Goal: Task Accomplishment & Management: Complete application form

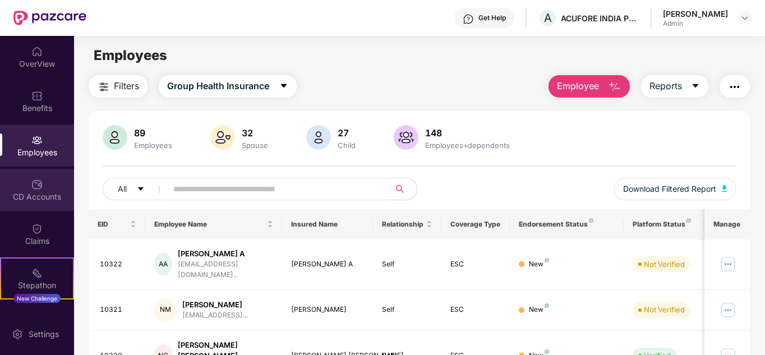
click at [34, 198] on div "CD Accounts" at bounding box center [37, 196] width 74 height 11
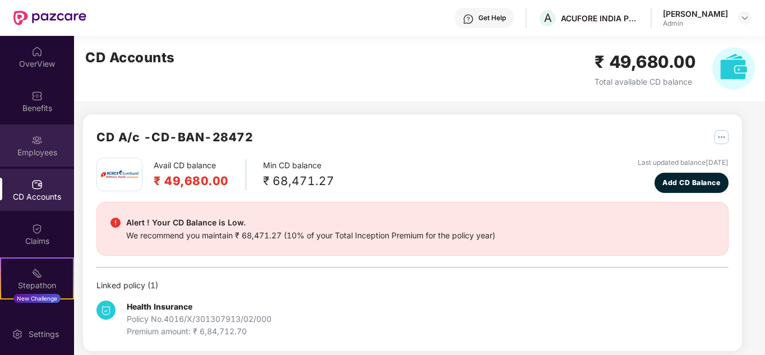
click at [45, 154] on div "Employees" at bounding box center [37, 152] width 74 height 11
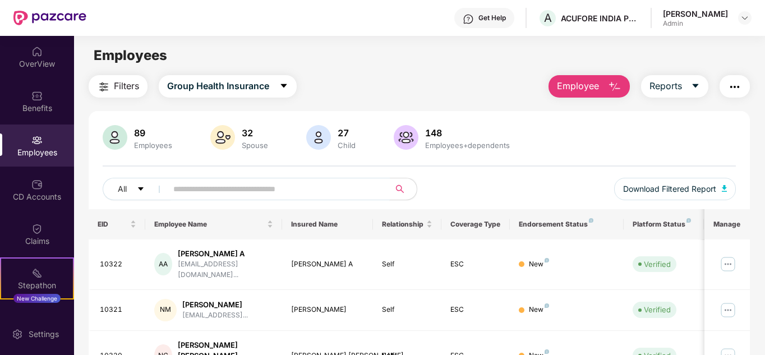
click at [233, 182] on input "text" at bounding box center [273, 189] width 201 height 17
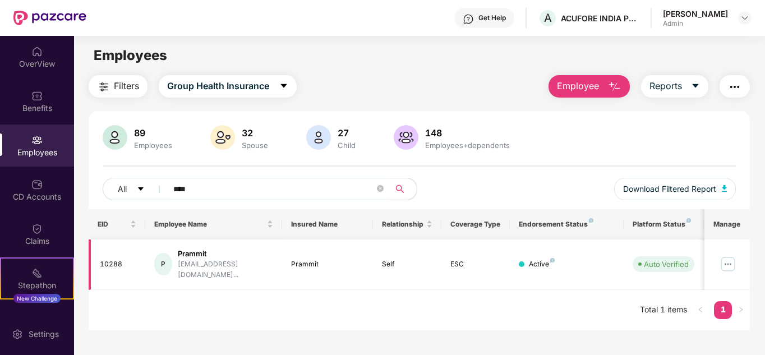
type input "****"
click at [730, 259] on img at bounding box center [728, 264] width 18 height 18
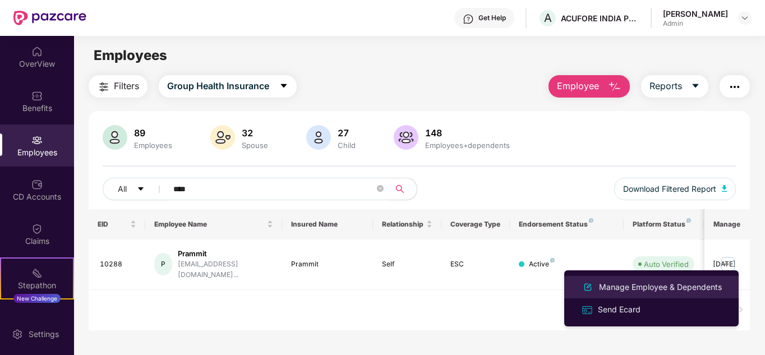
click at [645, 284] on div "Manage Employee & Dependents" at bounding box center [660, 287] width 127 height 12
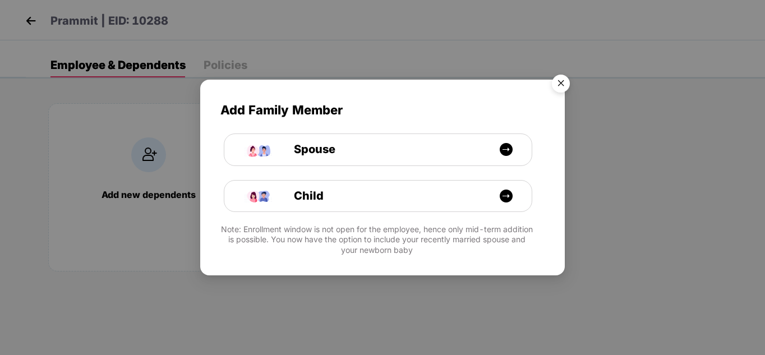
click at [556, 82] on img "Close" at bounding box center [560, 85] width 31 height 31
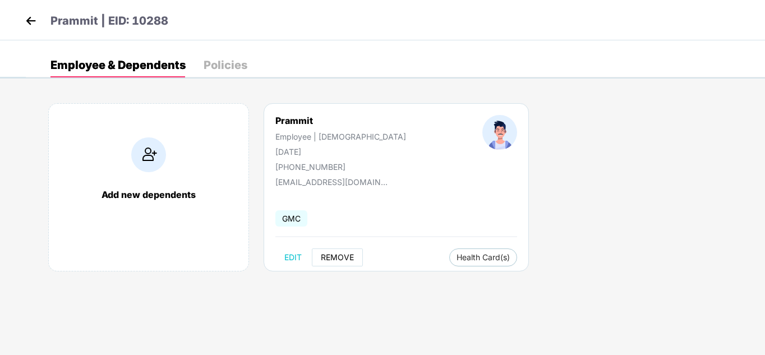
click at [338, 259] on span "REMOVE" at bounding box center [337, 257] width 33 height 9
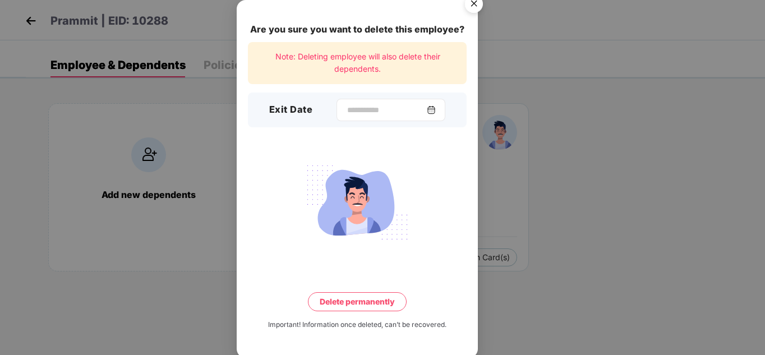
click at [435, 107] on img at bounding box center [431, 109] width 9 height 9
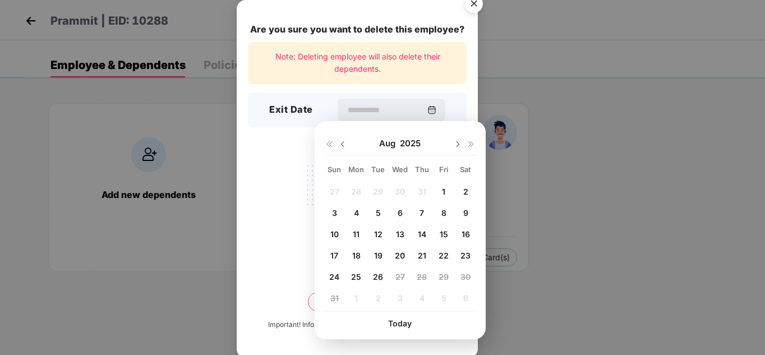
click at [378, 276] on span "26" at bounding box center [378, 277] width 10 height 10
type input "**********"
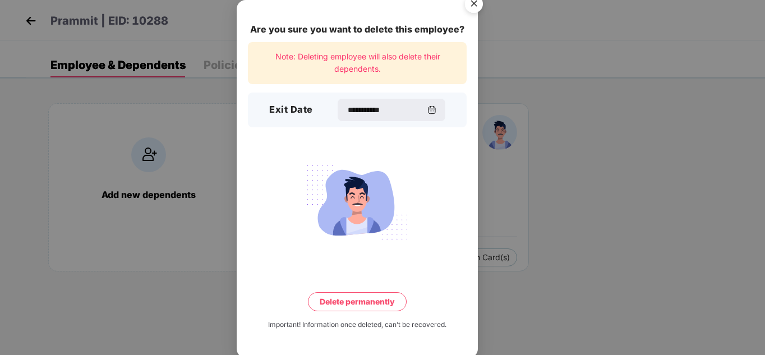
click at [357, 304] on button "Delete permanently" at bounding box center [357, 301] width 99 height 19
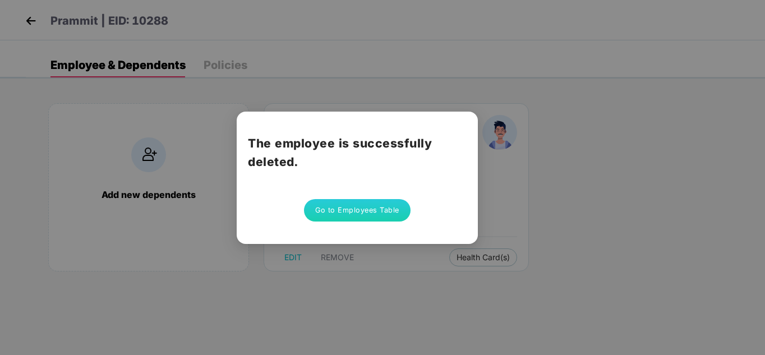
click at [368, 206] on button "Go to Employees Table" at bounding box center [357, 210] width 107 height 22
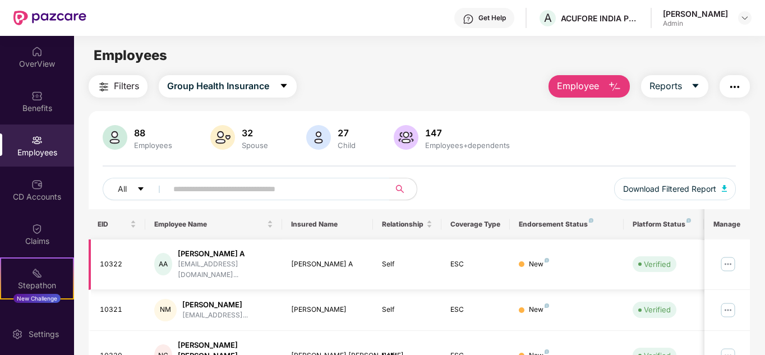
click at [728, 260] on img at bounding box center [728, 264] width 18 height 18
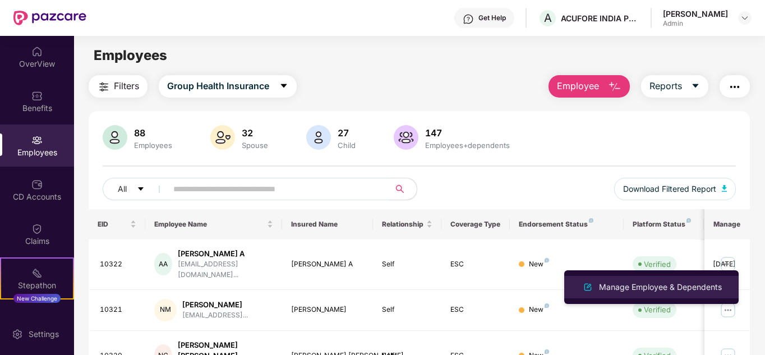
click at [635, 282] on div "Manage Employee & Dependents" at bounding box center [660, 287] width 127 height 12
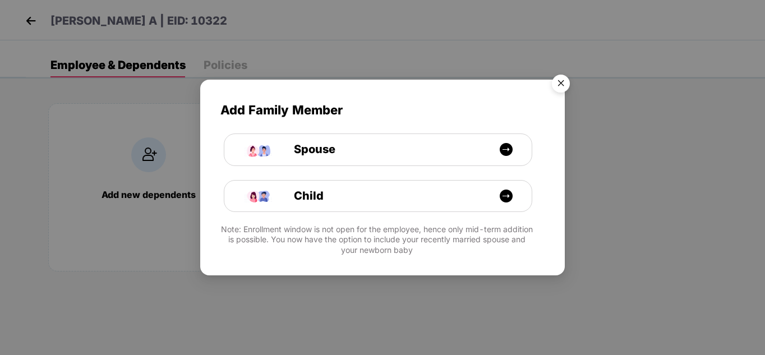
click at [560, 90] on img "Close" at bounding box center [560, 85] width 31 height 31
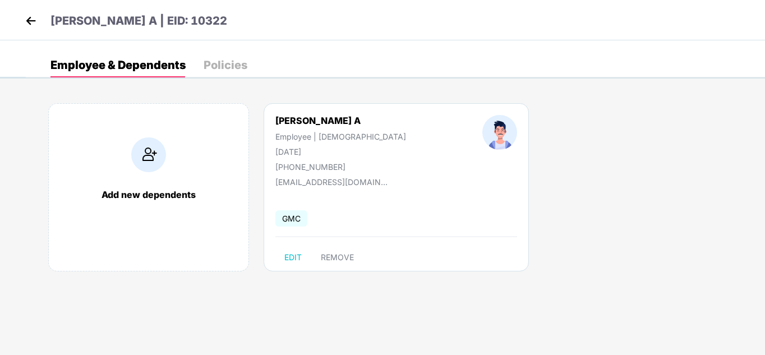
drag, startPoint x: 322, startPoint y: 148, endPoint x: 276, endPoint y: 149, distance: 46.6
click at [276, 149] on div "[DATE]" at bounding box center [340, 152] width 131 height 10
copy div "[DATE]"
drag, startPoint x: 380, startPoint y: 182, endPoint x: 270, endPoint y: 184, distance: 110.5
click at [270, 184] on div "[PERSON_NAME] A Employee | [DEMOGRAPHIC_DATA] [DATE] [PHONE_NUMBER] [EMAIL_ADDR…" at bounding box center [396, 187] width 265 height 168
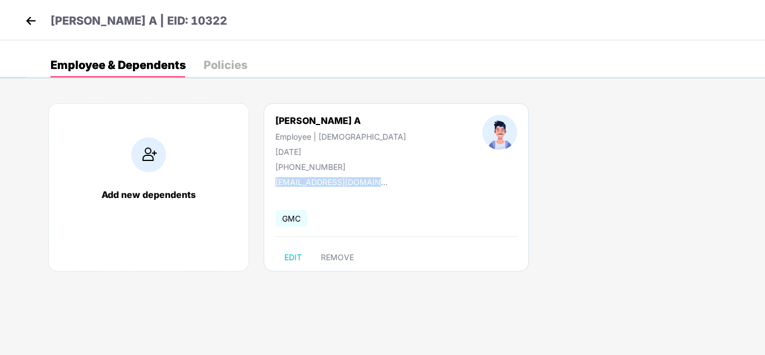
copy div "[EMAIL_ADDRESS][DOMAIN_NAME]"
click at [325, 198] on div "[PERSON_NAME] A Employee | [DEMOGRAPHIC_DATA] [DATE] [PHONE_NUMBER] [EMAIL_ADDR…" at bounding box center [396, 187] width 265 height 168
drag, startPoint x: 343, startPoint y: 168, endPoint x: 288, endPoint y: 165, distance: 54.4
click at [288, 78] on div "[PERSON_NAME] A | EID: 10322 Employee & Dependents Policies Add new dependents …" at bounding box center [382, 39] width 765 height 78
click at [380, 146] on div "[PERSON_NAME] A Employee | [DEMOGRAPHIC_DATA] [DATE] [PHONE_NUMBER]" at bounding box center [340, 143] width 207 height 57
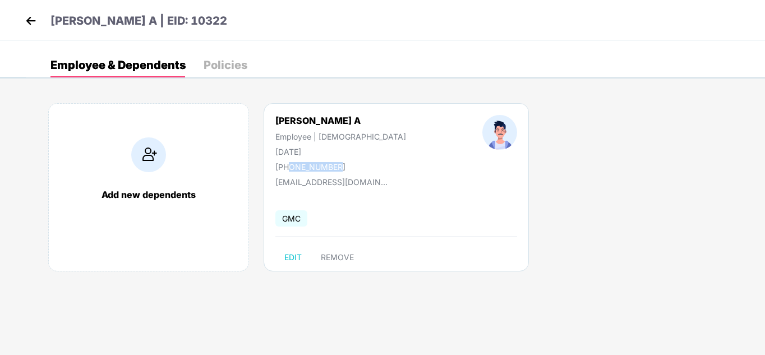
drag, startPoint x: 336, startPoint y: 167, endPoint x: 287, endPoint y: 170, distance: 49.5
click at [287, 170] on div "[PHONE_NUMBER]" at bounding box center [340, 167] width 131 height 10
copy div "8075828823"
click at [26, 28] on img at bounding box center [30, 20] width 17 height 17
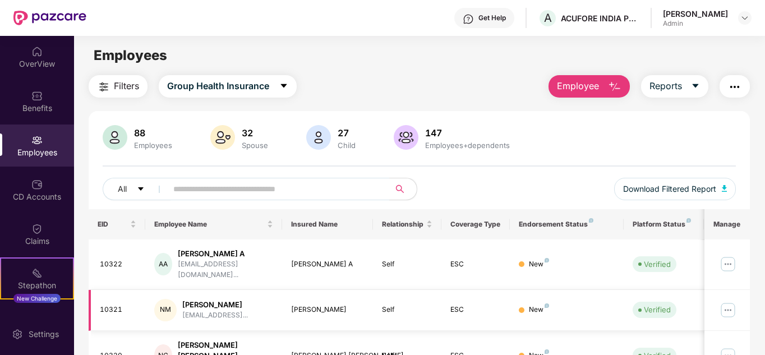
click at [726, 301] on img at bounding box center [728, 310] width 18 height 18
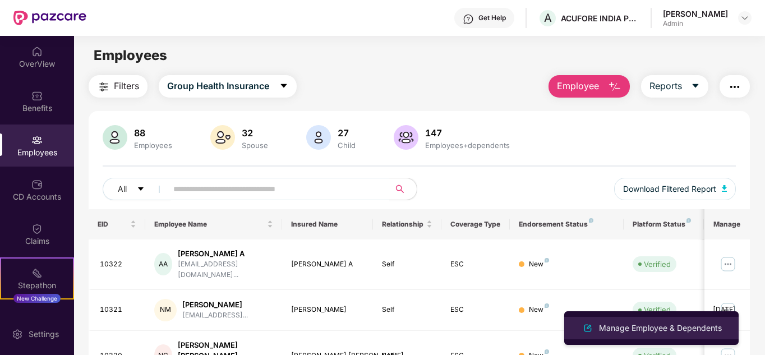
click at [644, 320] on li "Manage Employee & Dependents" at bounding box center [651, 328] width 174 height 22
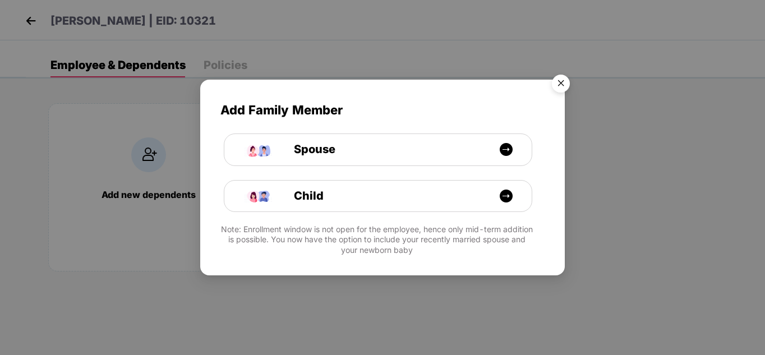
click at [565, 81] on img "Close" at bounding box center [560, 85] width 31 height 31
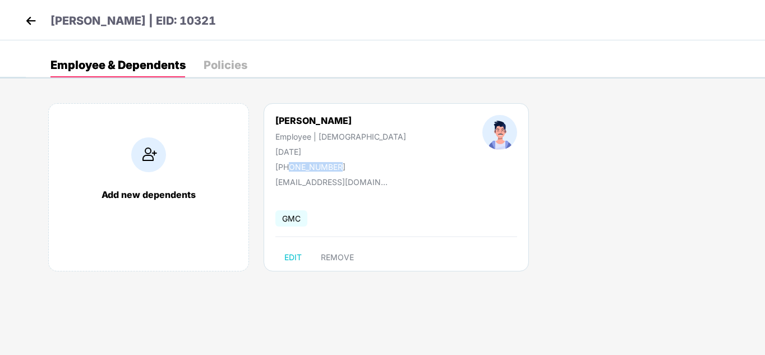
drag, startPoint x: 325, startPoint y: 164, endPoint x: 289, endPoint y: 165, distance: 35.9
click at [289, 165] on div "[PERSON_NAME] Employee | [DEMOGRAPHIC_DATA] [DATE] [PHONE_NUMBER]" at bounding box center [340, 143] width 207 height 57
copy div "9916020751"
click at [356, 152] on div "[PERSON_NAME] Employee | [DEMOGRAPHIC_DATA] [DATE] [PHONE_NUMBER]" at bounding box center [340, 143] width 207 height 57
drag, startPoint x: 321, startPoint y: 149, endPoint x: 267, endPoint y: 151, distance: 54.4
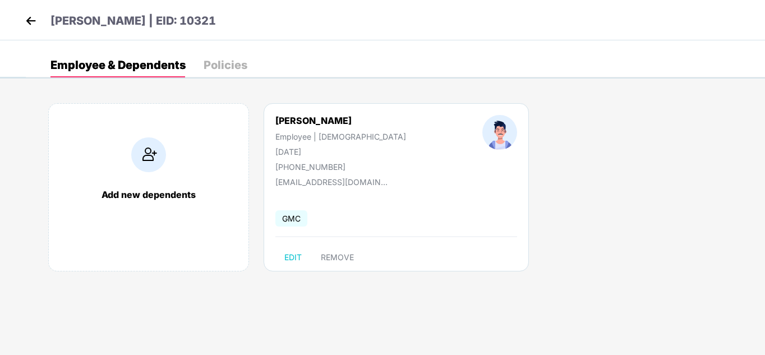
click at [267, 151] on div "[PERSON_NAME] Employee | [DEMOGRAPHIC_DATA] [DATE] [PHONE_NUMBER]" at bounding box center [340, 143] width 207 height 57
copy div "[DATE]"
drag, startPoint x: 385, startPoint y: 182, endPoint x: 269, endPoint y: 182, distance: 116.6
click at [269, 182] on div "[PERSON_NAME] Employee | [DEMOGRAPHIC_DATA] [DATE] [PHONE_NUMBER] [EMAIL_ADDRES…" at bounding box center [396, 187] width 265 height 168
copy div "[EMAIL_ADDRESS][DOMAIN_NAME]"
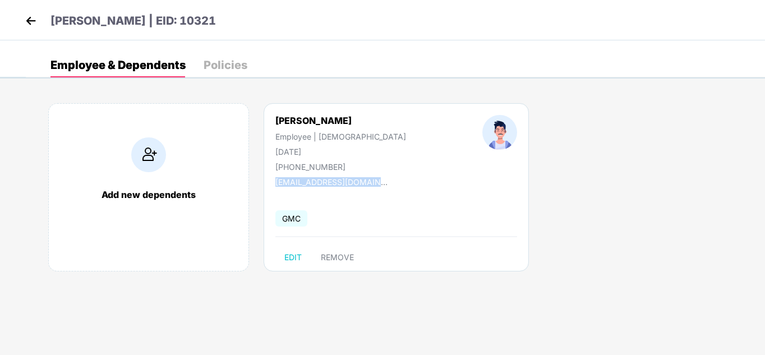
click at [24, 19] on img at bounding box center [30, 20] width 17 height 17
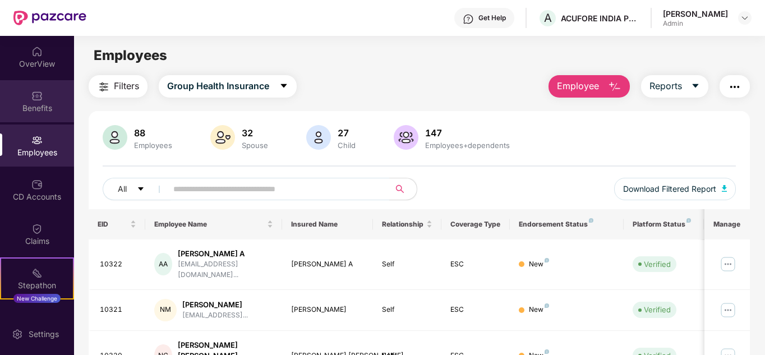
click at [41, 108] on div "Benefits" at bounding box center [37, 108] width 74 height 11
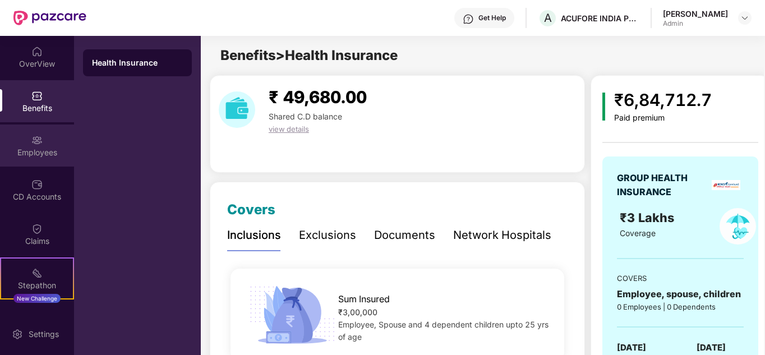
click at [28, 147] on div "Employees" at bounding box center [37, 152] width 74 height 11
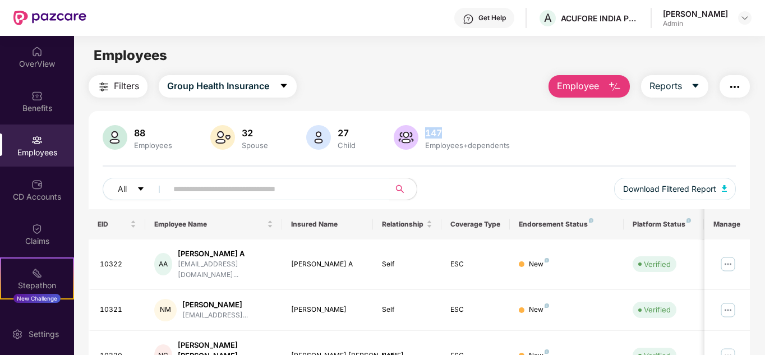
drag, startPoint x: 446, startPoint y: 131, endPoint x: 424, endPoint y: 136, distance: 22.3
click at [424, 136] on div "147" at bounding box center [467, 132] width 89 height 11
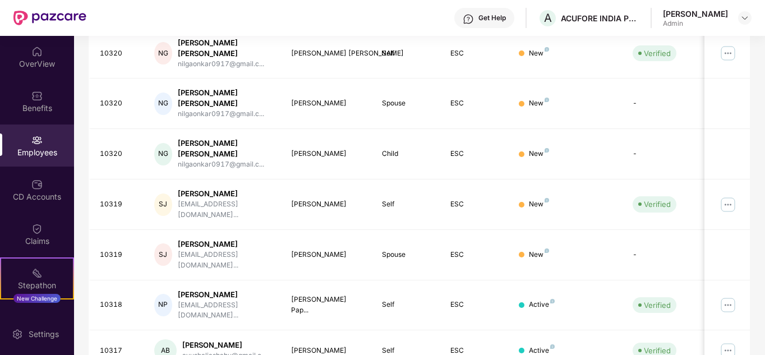
scroll to position [344, 0]
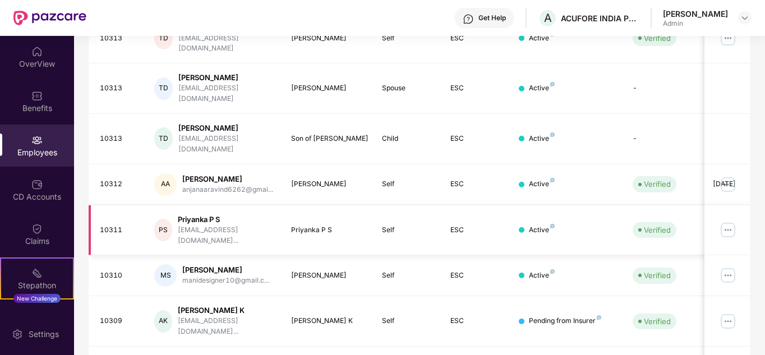
scroll to position [353, 0]
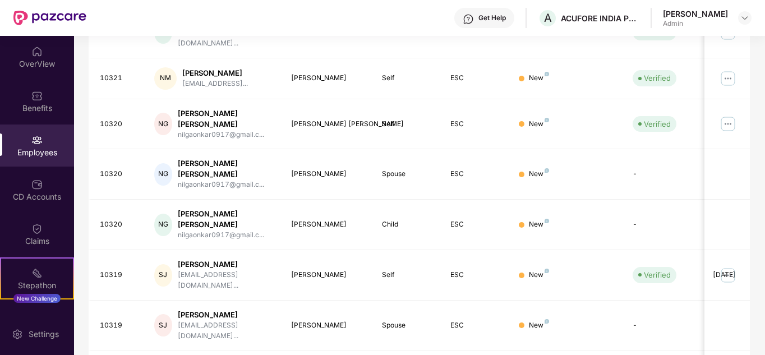
scroll to position [344, 0]
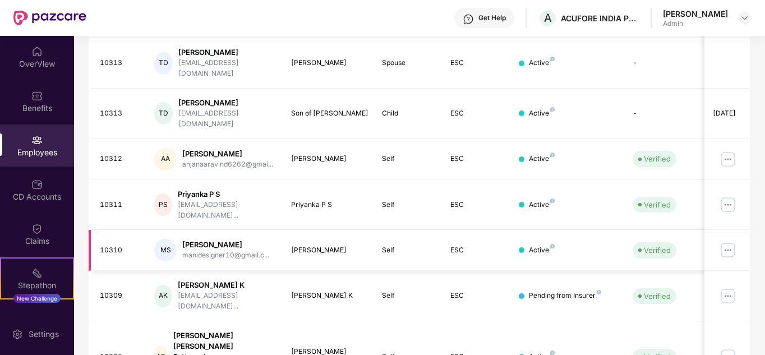
scroll to position [353, 0]
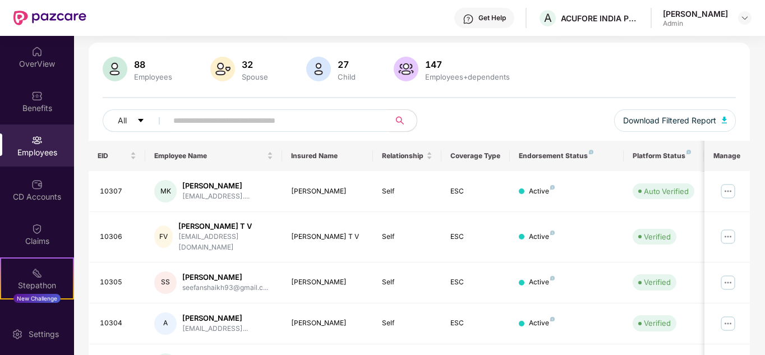
scroll to position [0, 0]
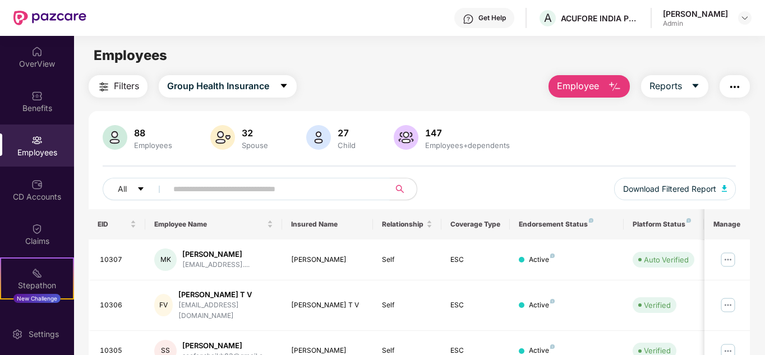
click at [319, 193] on input "text" at bounding box center [273, 189] width 201 height 17
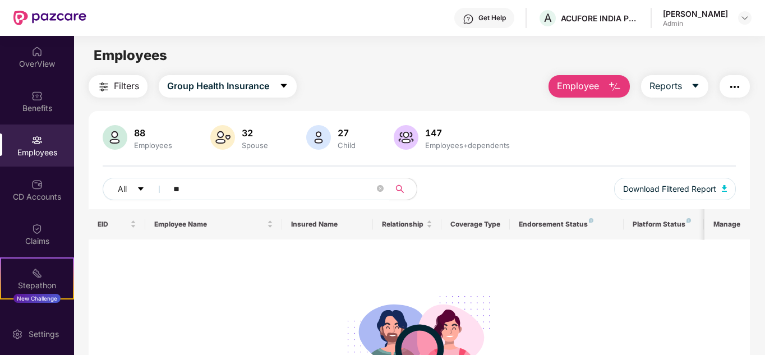
type input "*"
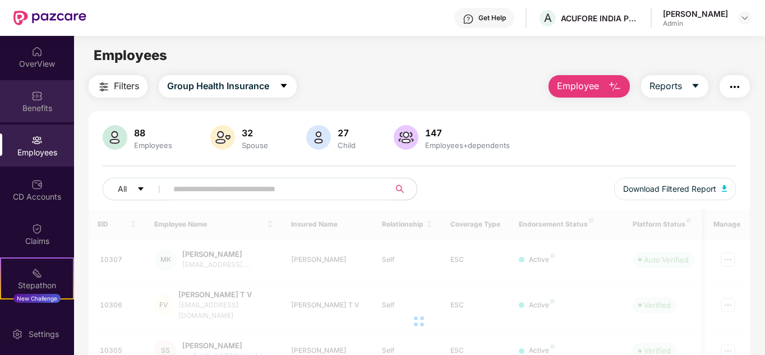
click at [41, 101] on div "Benefits" at bounding box center [37, 101] width 74 height 42
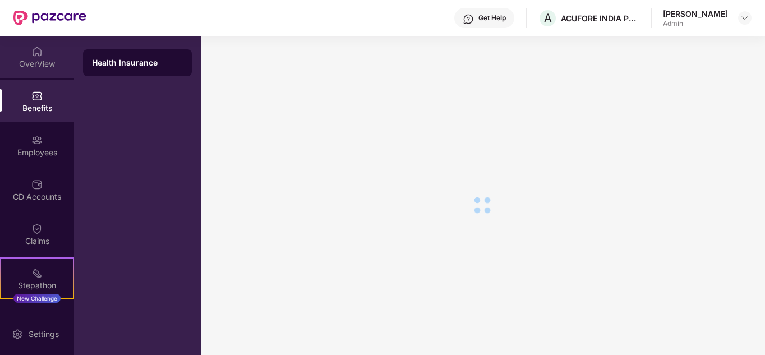
click at [41, 66] on div "OverView" at bounding box center [37, 63] width 74 height 11
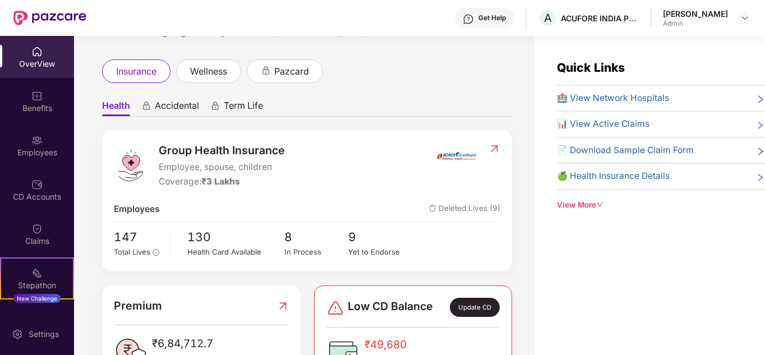
scroll to position [112, 0]
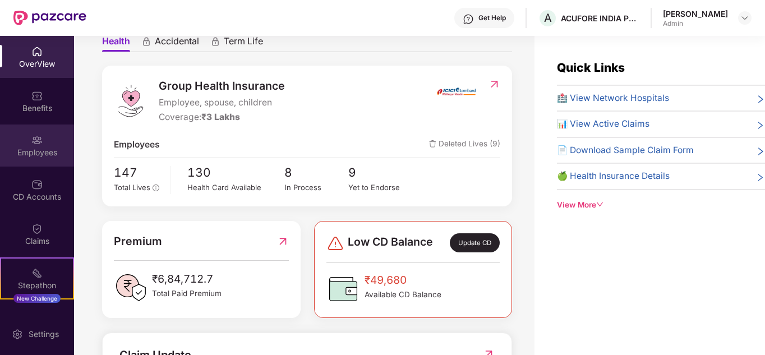
click at [44, 154] on div "Employees" at bounding box center [37, 152] width 74 height 11
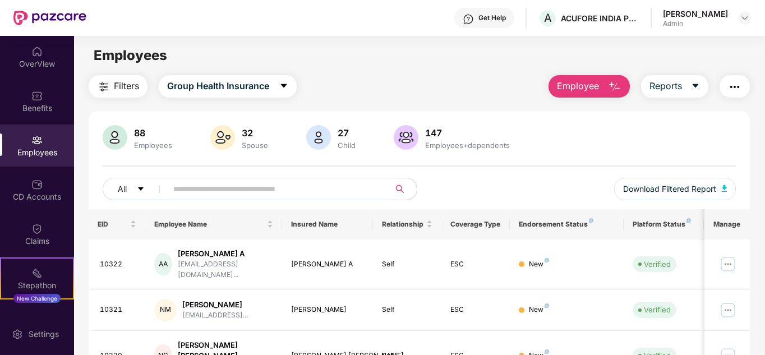
click at [579, 92] on span "Employee" at bounding box center [578, 86] width 42 height 14
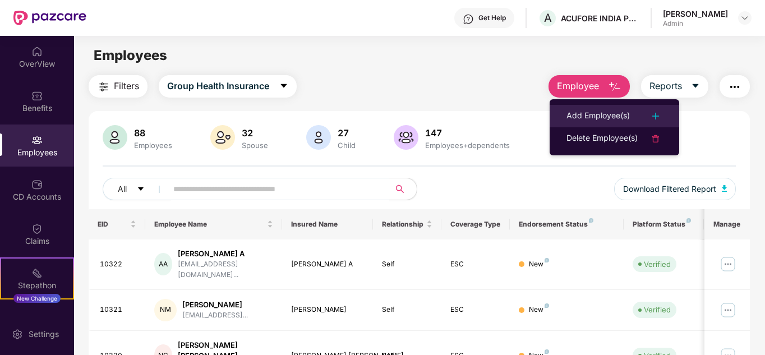
click at [577, 109] on div "Add Employee(s)" at bounding box center [597, 115] width 63 height 13
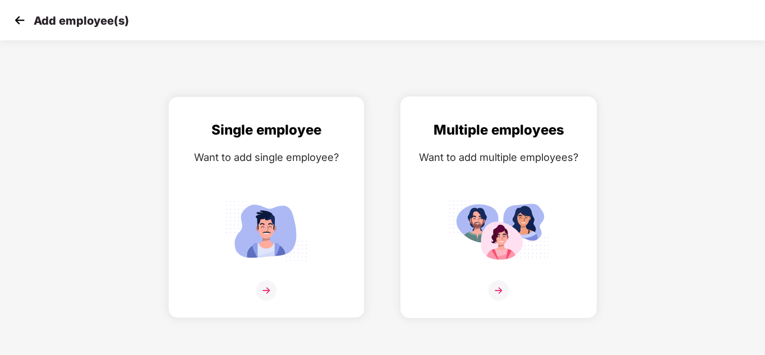
click at [505, 172] on div "Multiple employees Want to add multiple employees?" at bounding box center [498, 216] width 173 height 195
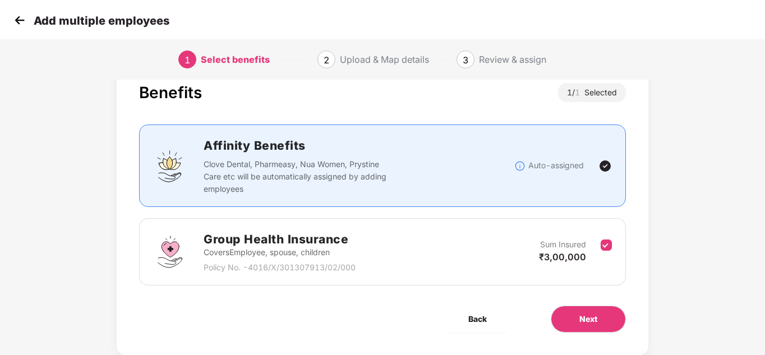
scroll to position [59, 0]
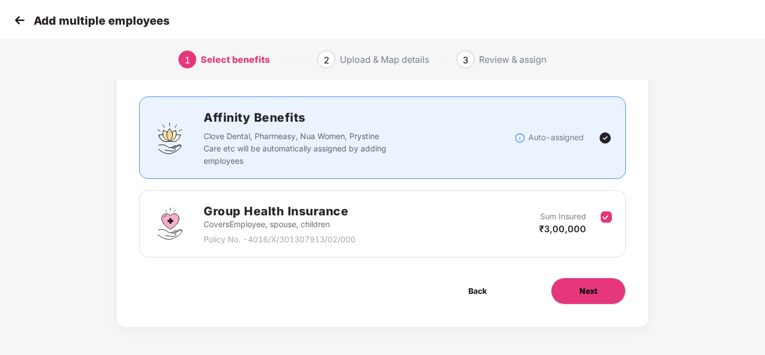
click at [581, 285] on span "Next" at bounding box center [588, 291] width 18 height 12
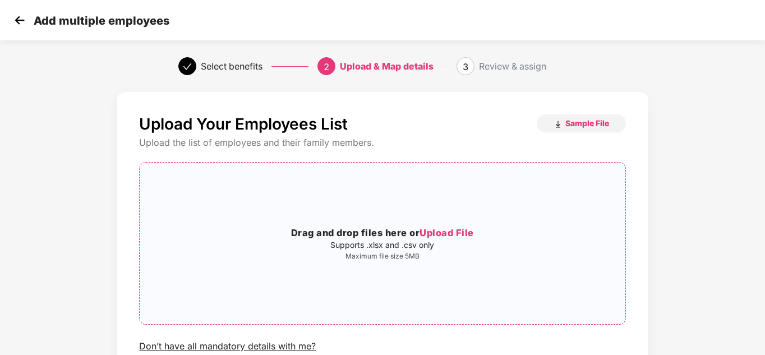
click at [433, 241] on p "Supports .xlsx and .csv only" at bounding box center [382, 245] width 485 height 9
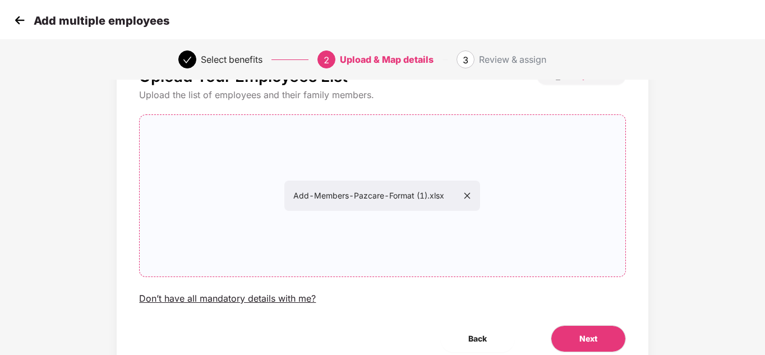
scroll to position [95, 0]
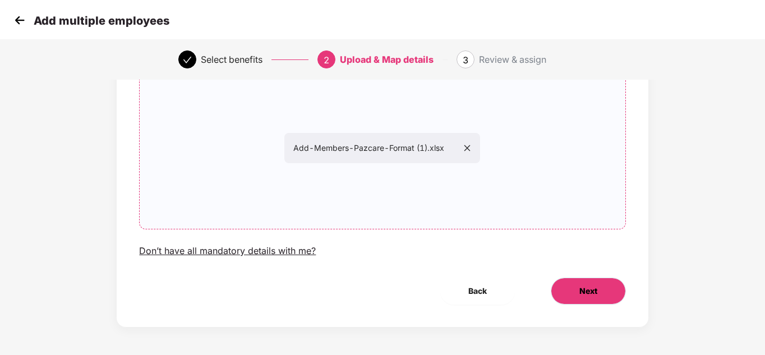
click at [600, 287] on button "Next" at bounding box center [588, 291] width 75 height 27
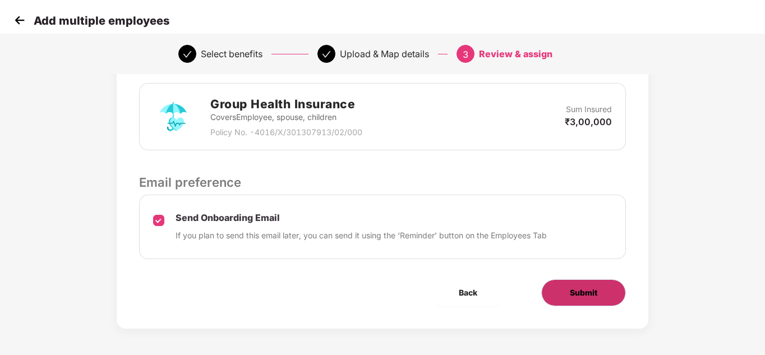
scroll to position [283, 0]
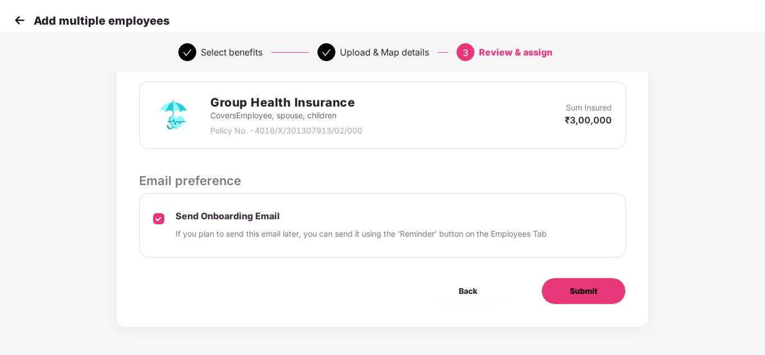
click at [579, 297] on button "Submit" at bounding box center [583, 291] width 85 height 27
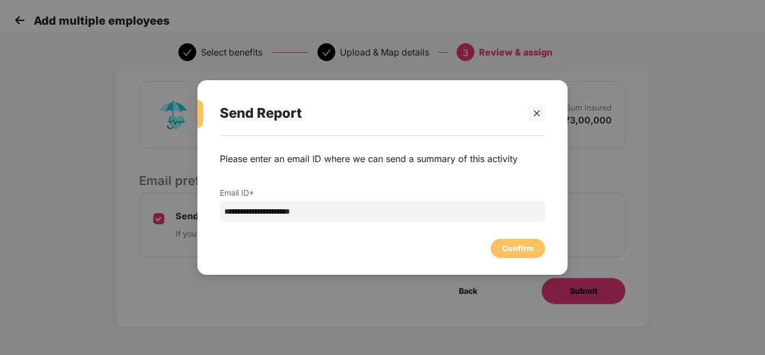
scroll to position [0, 0]
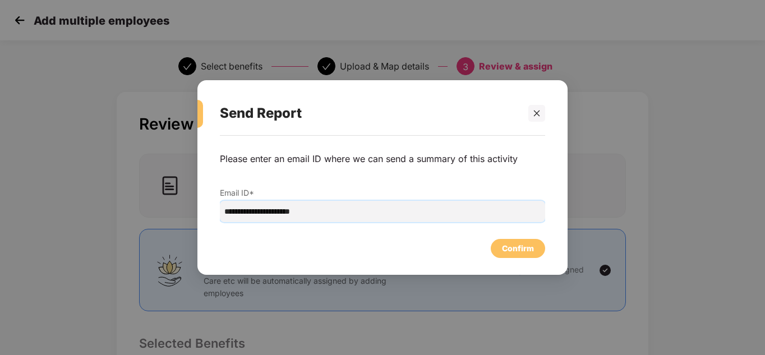
click at [364, 216] on input "**********" at bounding box center [382, 211] width 325 height 21
type input "**********"
click at [524, 247] on div "Confirm" at bounding box center [518, 248] width 32 height 12
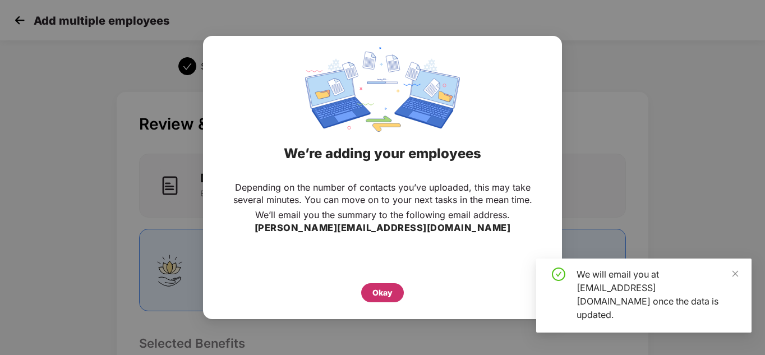
click at [382, 284] on div "Okay" at bounding box center [382, 292] width 43 height 19
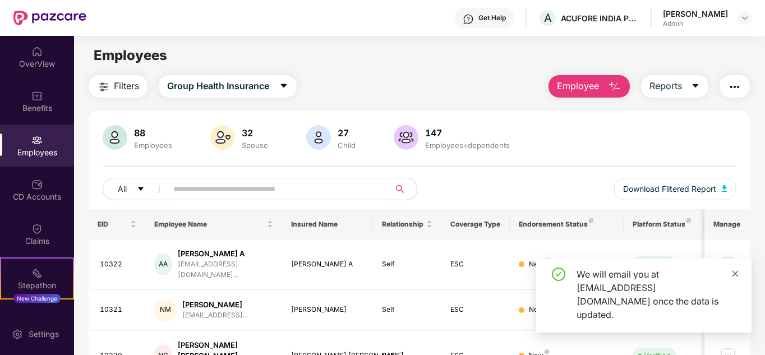
click at [733, 280] on link at bounding box center [735, 273] width 8 height 12
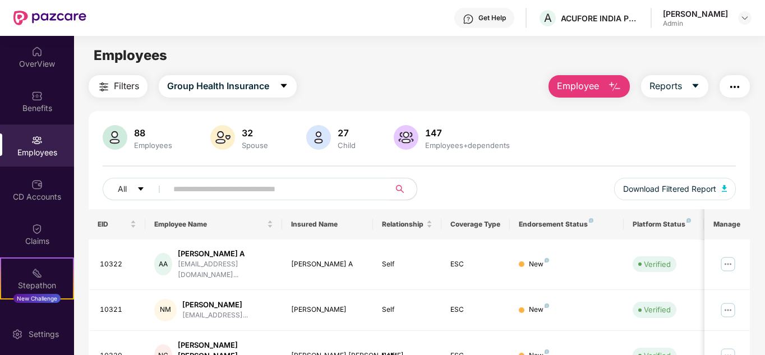
click at [245, 183] on input "text" at bounding box center [273, 189] width 201 height 17
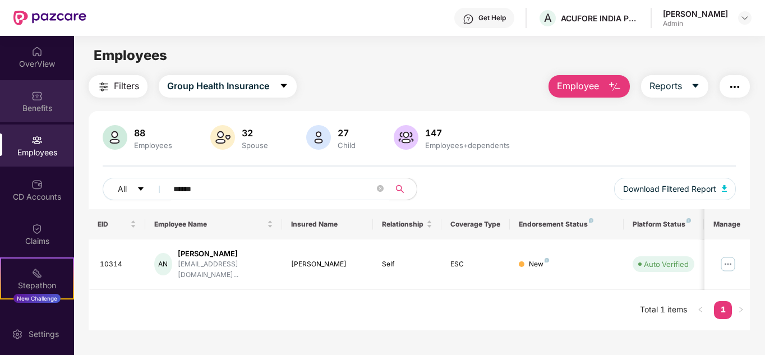
type input "******"
click at [39, 107] on div "Benefits" at bounding box center [37, 108] width 74 height 11
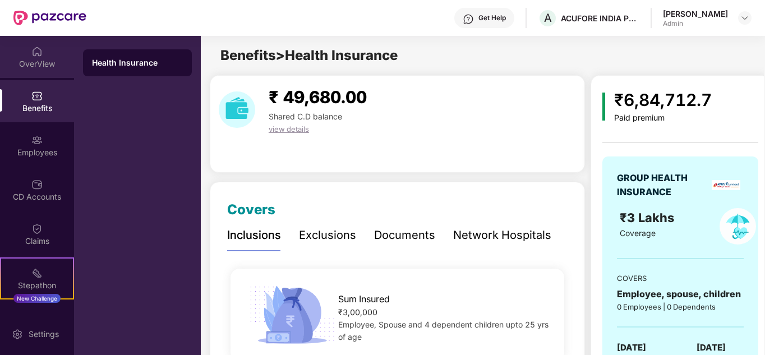
click at [42, 45] on div "OverView" at bounding box center [37, 57] width 74 height 42
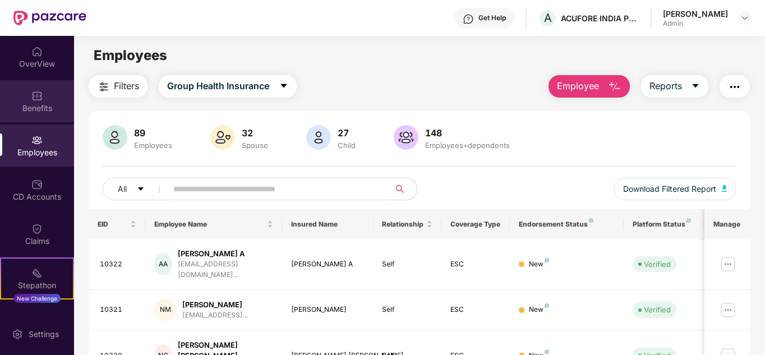
click at [35, 95] on img at bounding box center [36, 95] width 11 height 11
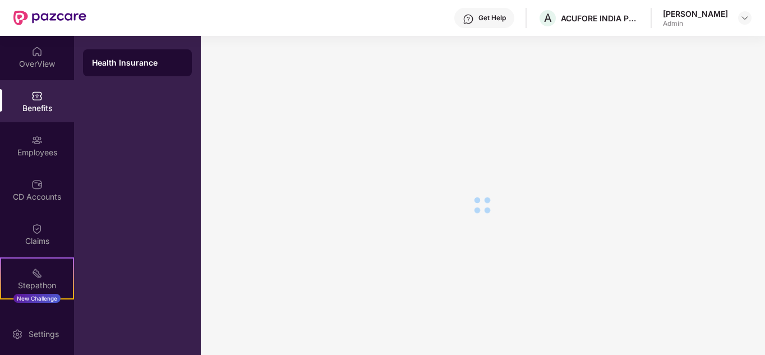
click at [29, 49] on div "OverView" at bounding box center [37, 57] width 74 height 42
